Goal: Task Accomplishment & Management: Manage account settings

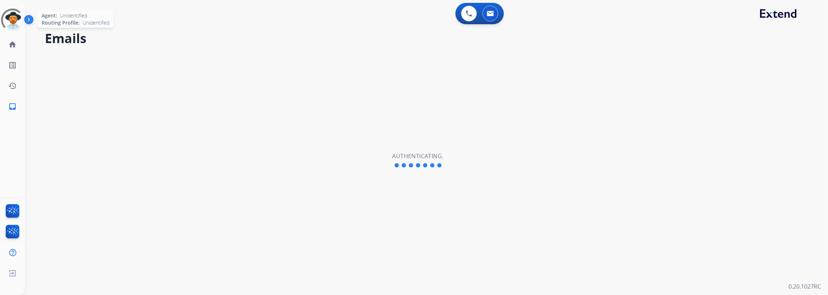
select select "**********"
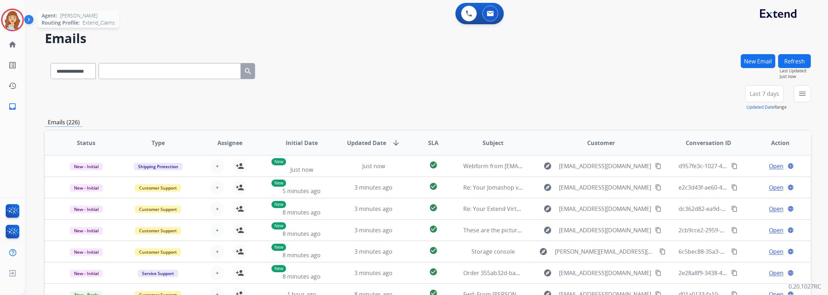
click at [12, 17] on img at bounding box center [12, 20] width 20 height 20
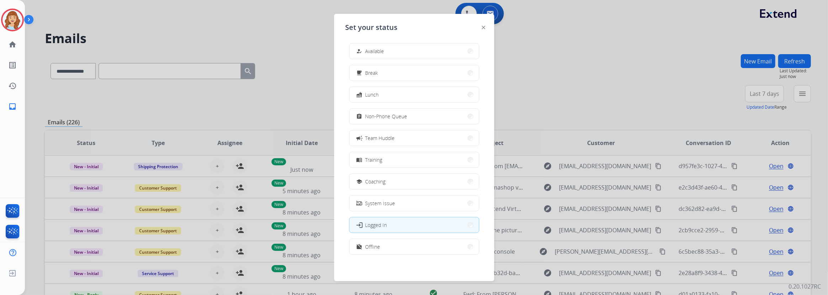
scroll to position [2, 0]
click at [387, 249] on button "work_off Offline" at bounding box center [415, 245] width 130 height 15
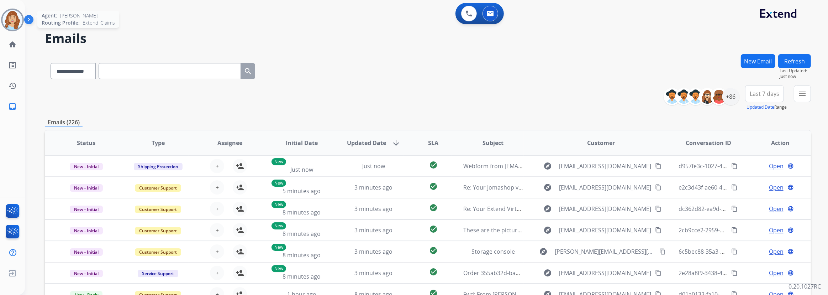
click at [17, 19] on img at bounding box center [12, 20] width 20 height 20
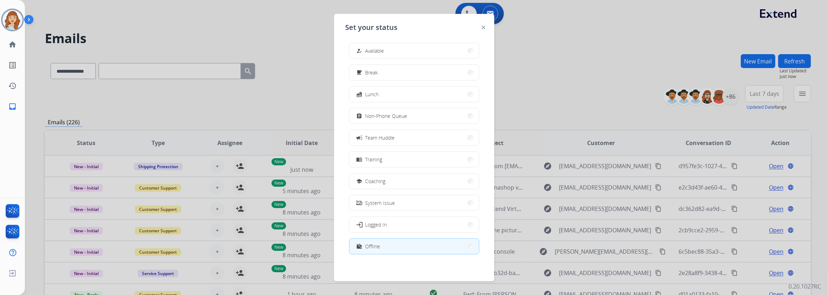
click at [152, 98] on div at bounding box center [414, 147] width 828 height 295
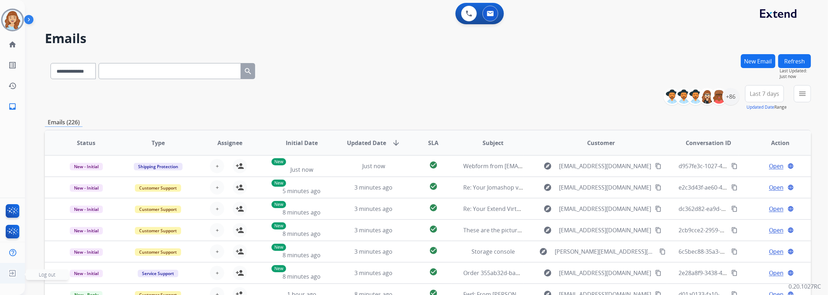
click at [46, 273] on span "Log out" at bounding box center [47, 274] width 17 height 7
